Goal: Task Accomplishment & Management: Manage account settings

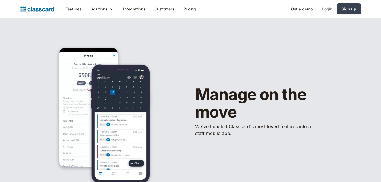
drag, startPoint x: 0, startPoint y: 0, endPoint x: 328, endPoint y: 10, distance: 328.0
click at [328, 10] on link "Login" at bounding box center [326, 9] width 19 height 13
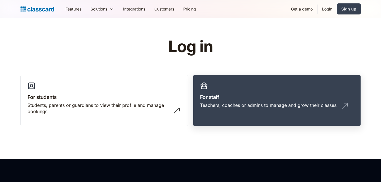
click at [270, 101] on link "For staff Teachers, coaches or admins to manage and grow their classes" at bounding box center [277, 101] width 168 height 52
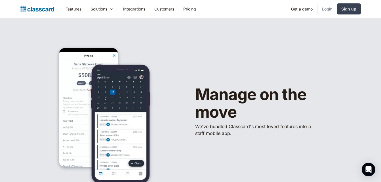
click at [327, 10] on link "Login" at bounding box center [326, 9] width 19 height 13
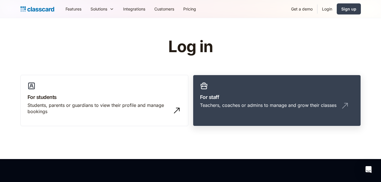
click at [306, 103] on div "Teachers, coaches or admins to manage and grow their classes" at bounding box center [268, 105] width 136 height 6
